Goal: Find specific page/section: Find specific page/section

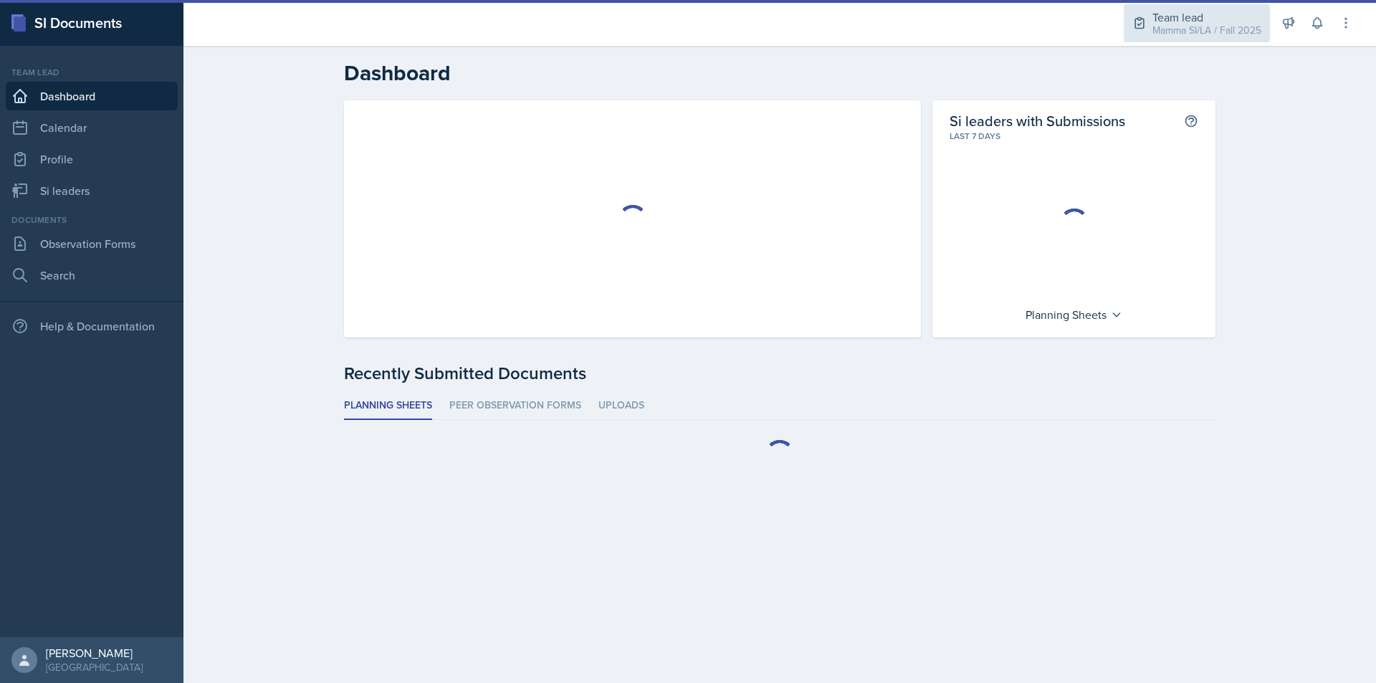
click at [1200, 27] on div "Mamma SI/LA / Fall 2025" at bounding box center [1206, 30] width 109 height 15
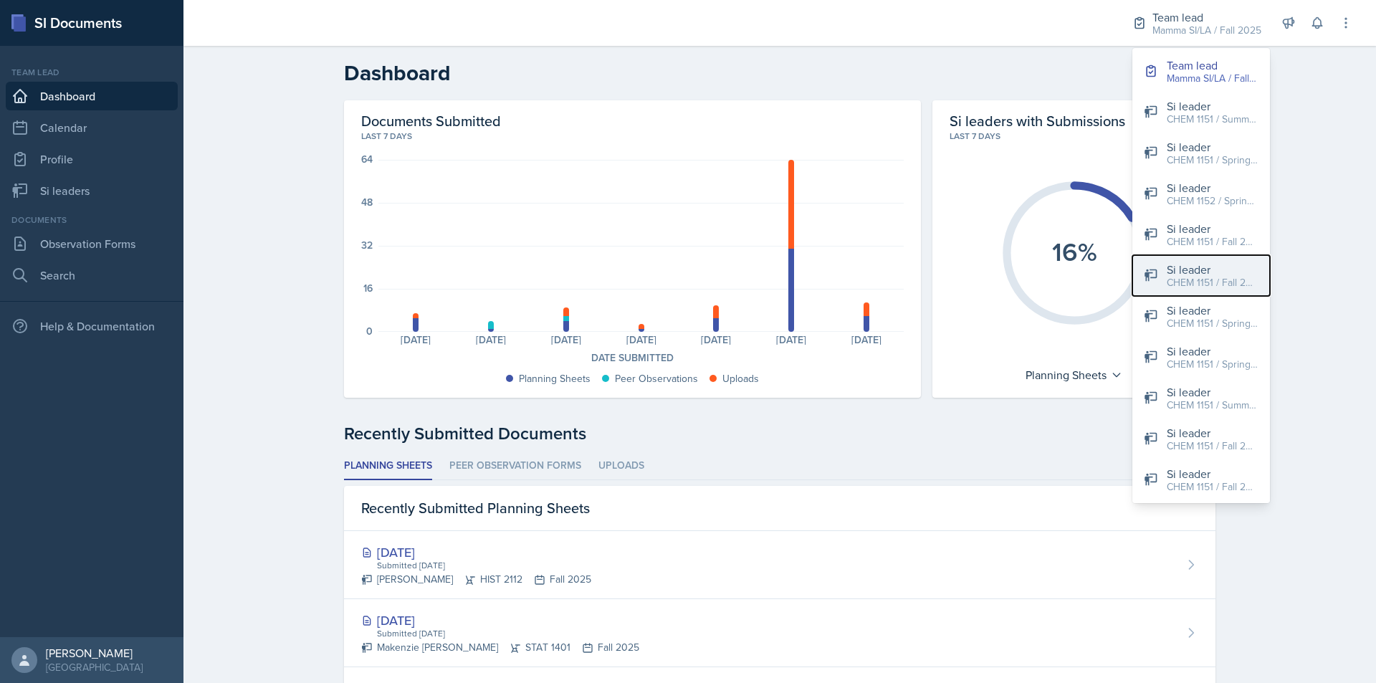
click at [1230, 277] on div "CHEM 1151 / Fall 2025" at bounding box center [1213, 282] width 92 height 15
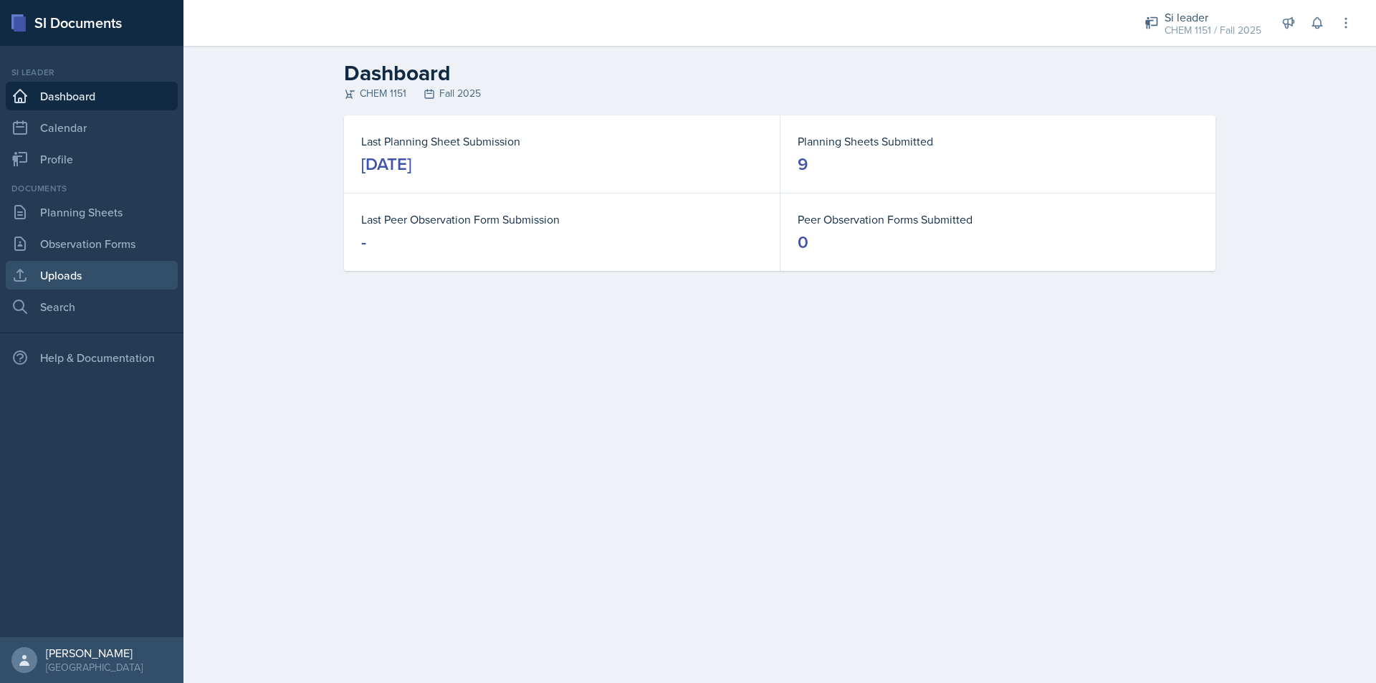
click at [125, 267] on link "Uploads" at bounding box center [92, 275] width 172 height 29
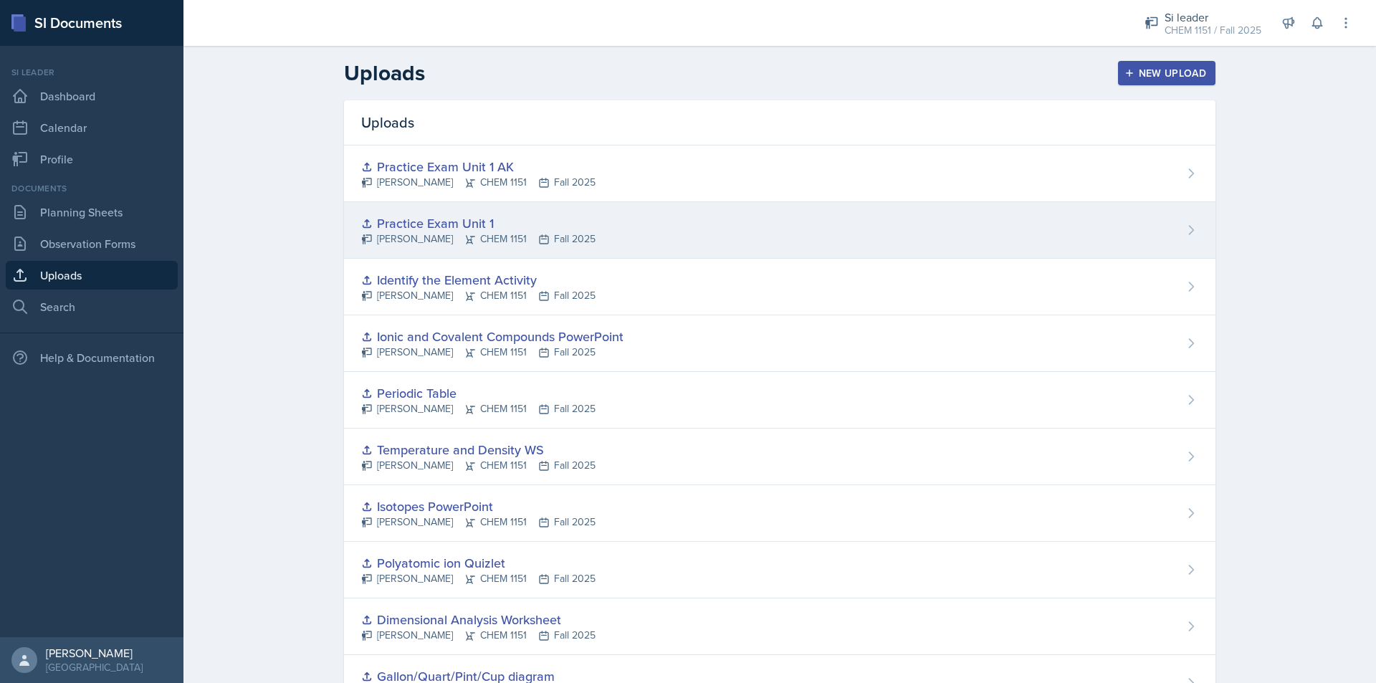
click at [565, 231] on div "[PERSON_NAME] CHEM 1151 Fall 2025" at bounding box center [478, 238] width 234 height 15
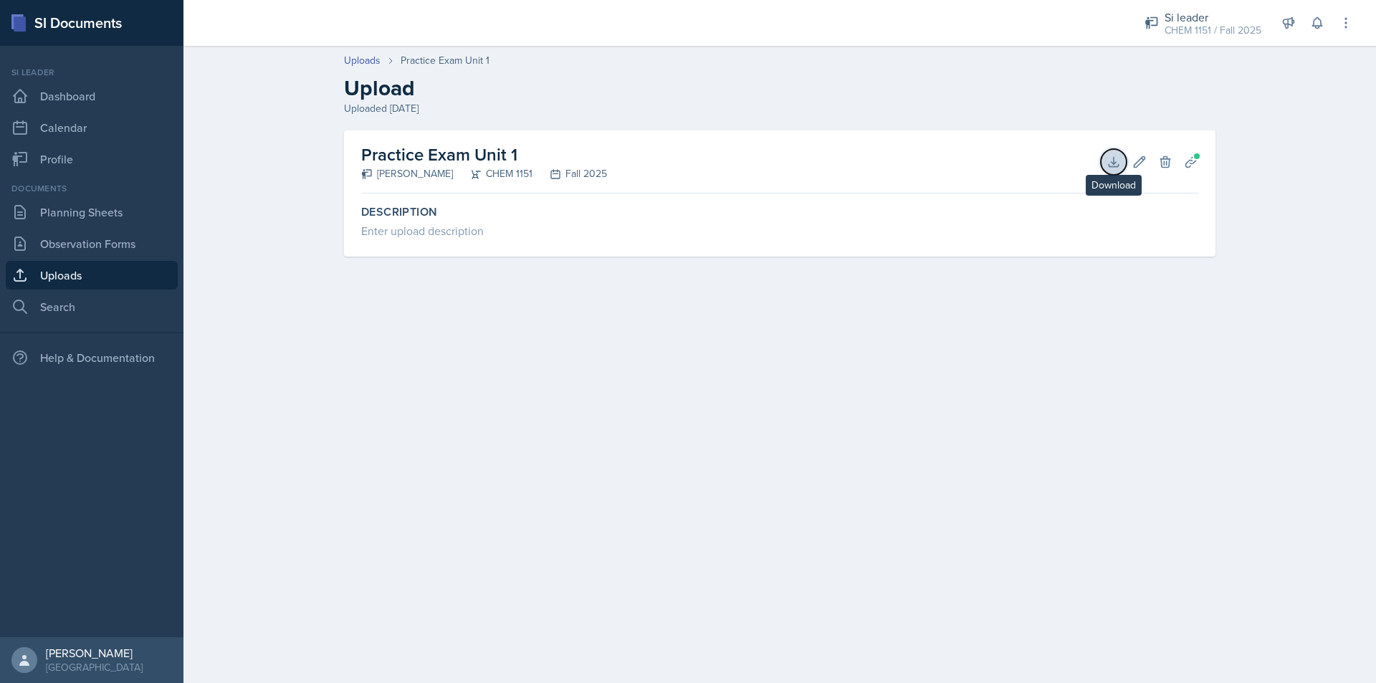
click at [1111, 160] on icon at bounding box center [1113, 162] width 14 height 14
click at [135, 277] on link "Uploads" at bounding box center [92, 275] width 172 height 29
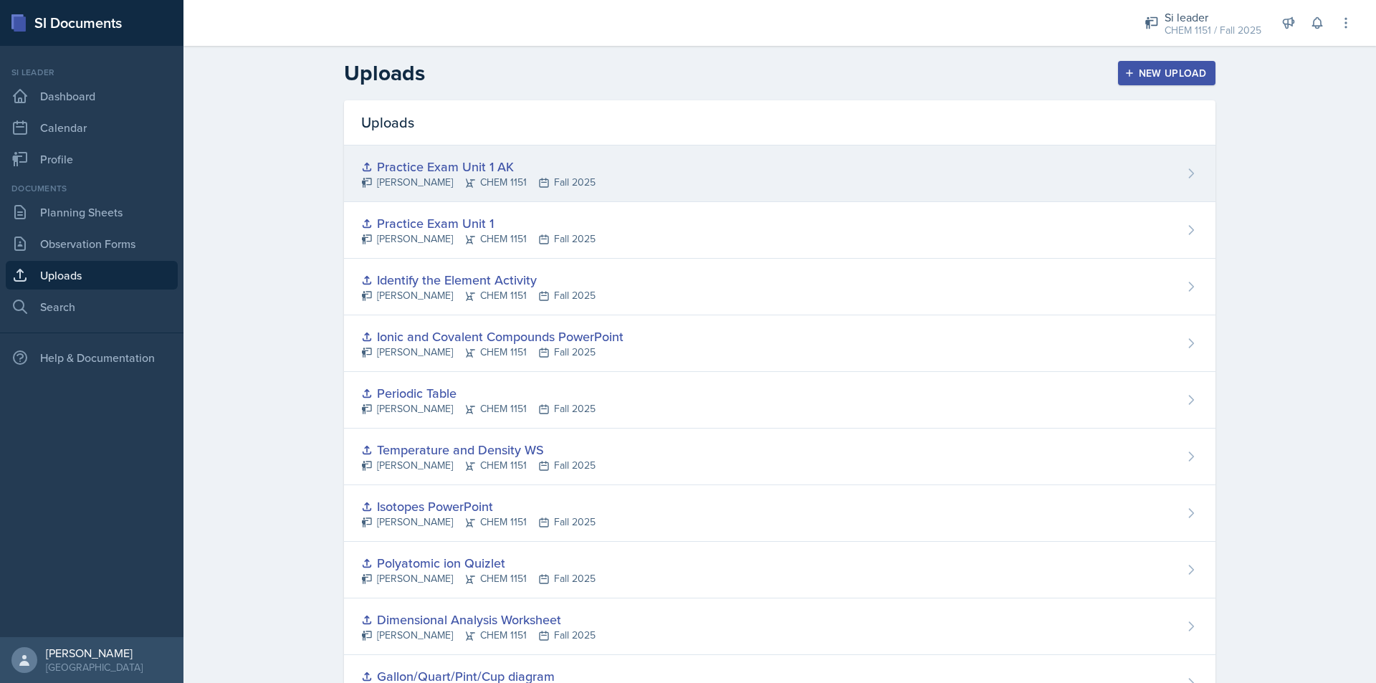
click at [489, 180] on div "[PERSON_NAME] CHEM 1151 Fall 2025" at bounding box center [478, 182] width 234 height 15
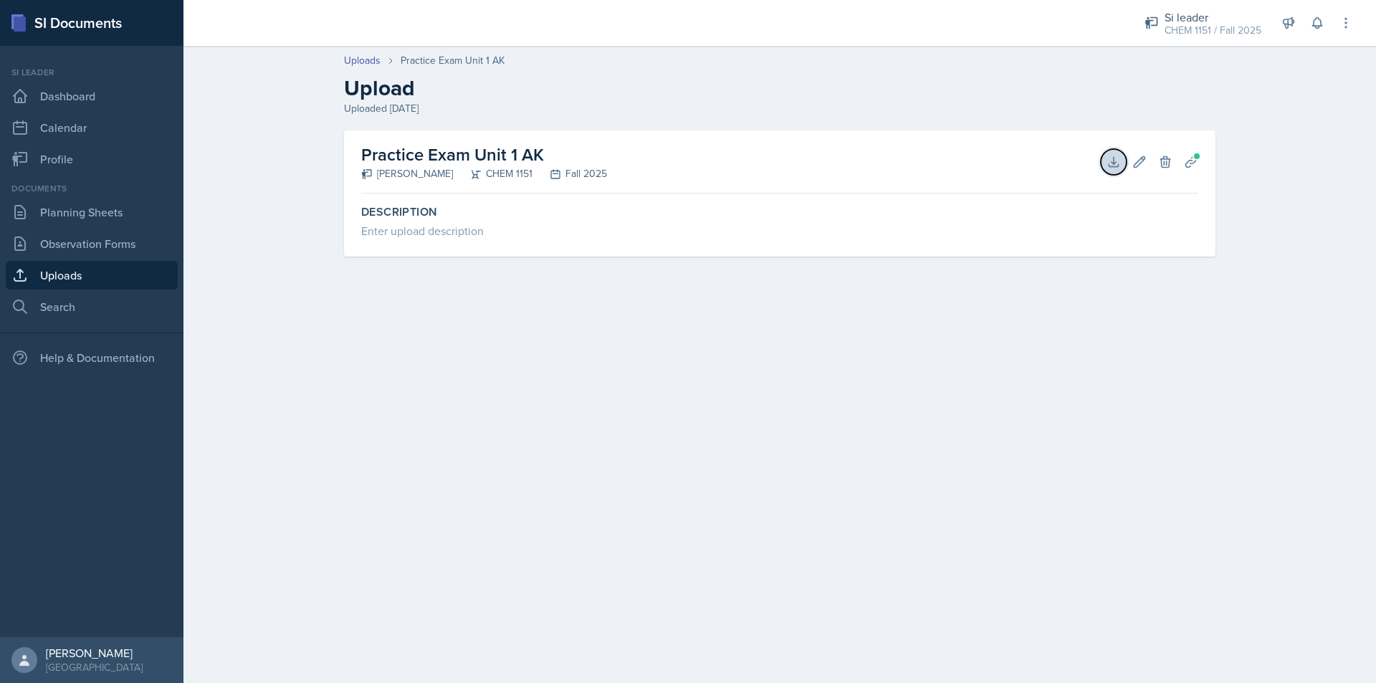
click at [1109, 166] on icon at bounding box center [1113, 161] width 9 height 9
click at [1176, 36] on div "CHEM 1151 / Fall 2025" at bounding box center [1212, 30] width 97 height 15
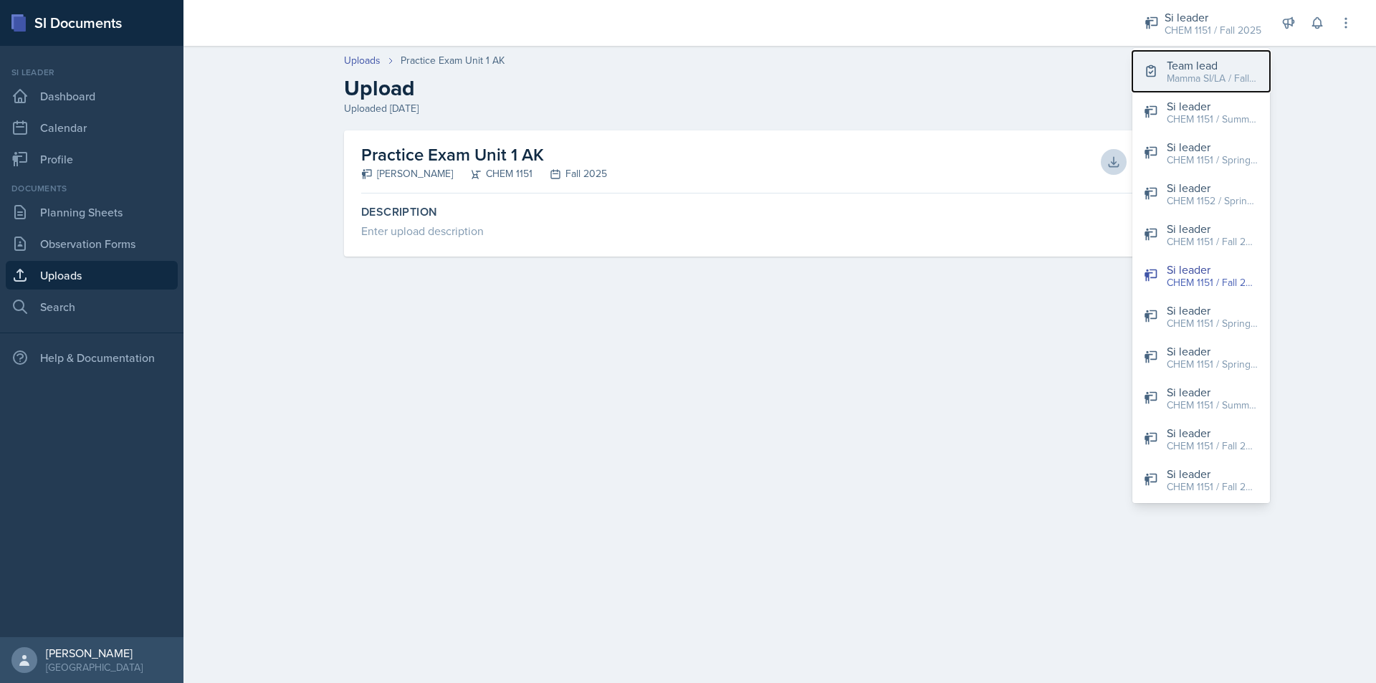
click at [1172, 65] on div "Team lead" at bounding box center [1213, 65] width 92 height 17
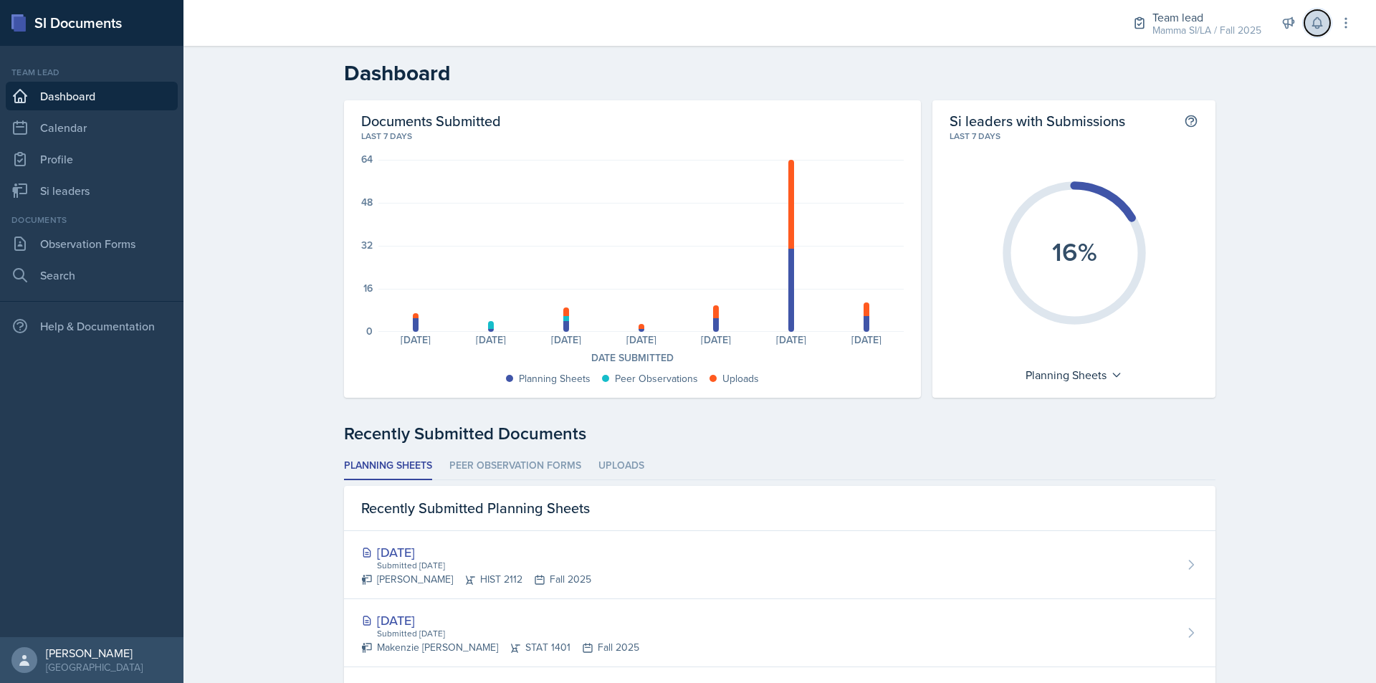
click at [1326, 29] on button at bounding box center [1317, 23] width 26 height 26
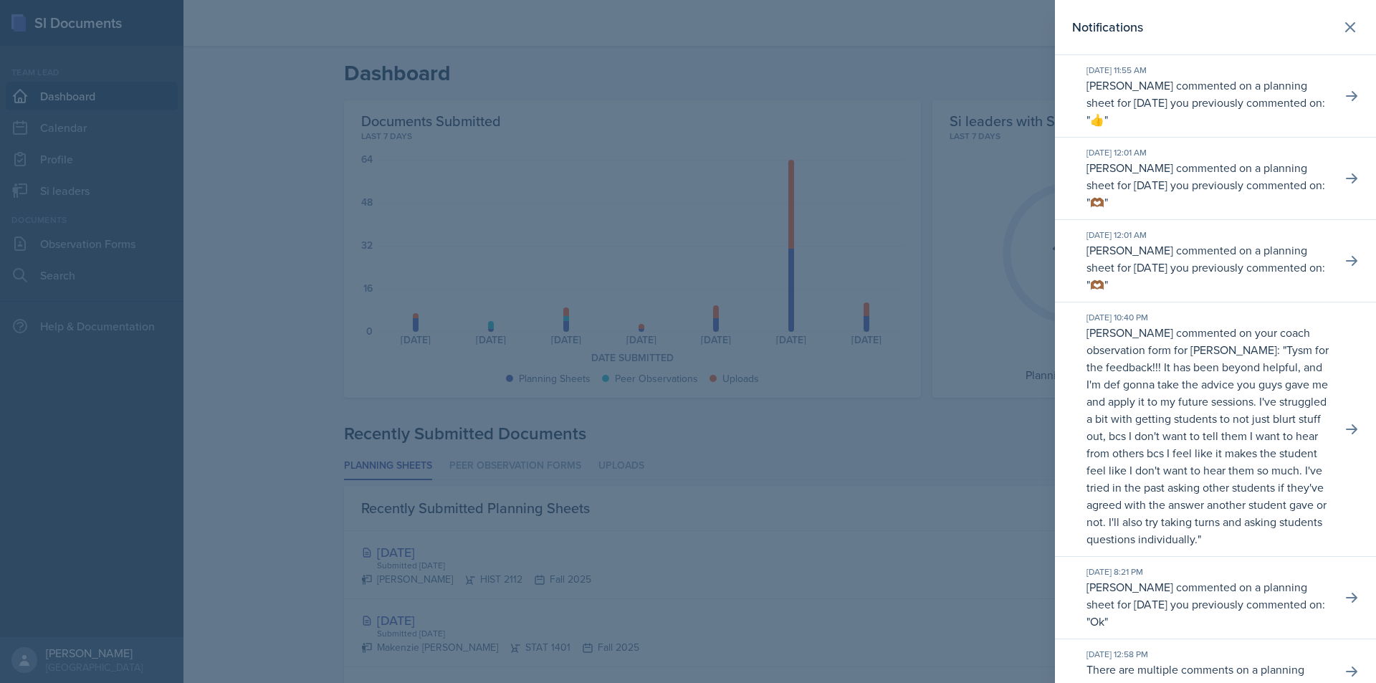
click at [1033, 47] on div at bounding box center [688, 341] width 1376 height 683
